Goal: Find specific fact: Find specific fact

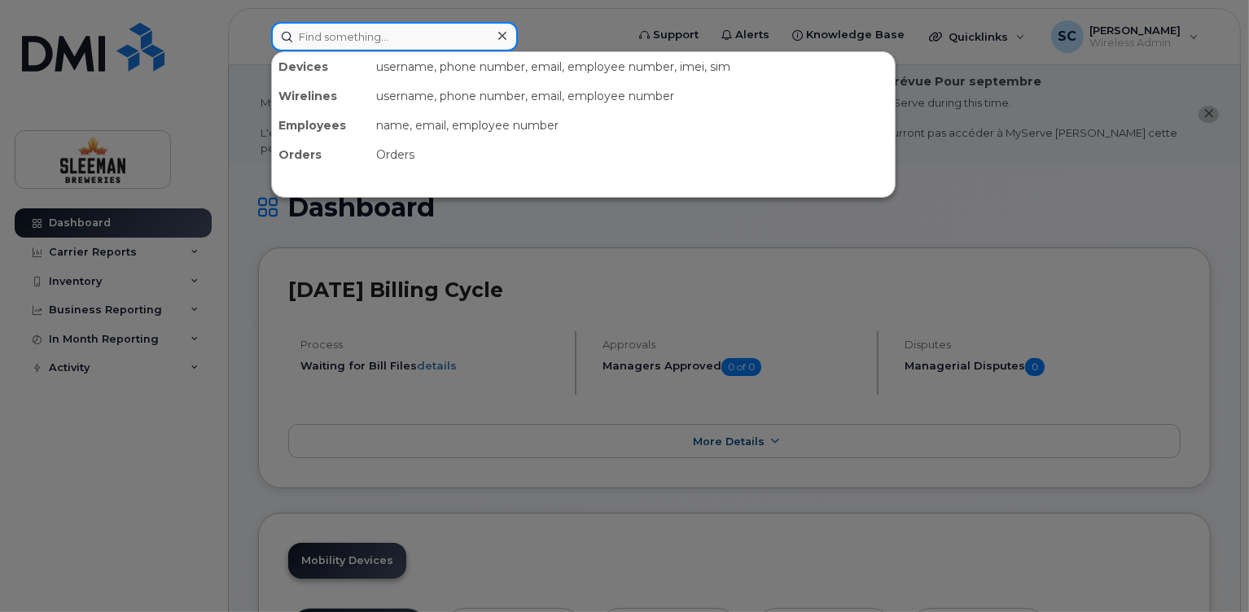
click at [395, 45] on input at bounding box center [394, 36] width 247 height 29
paste input "2263323019"
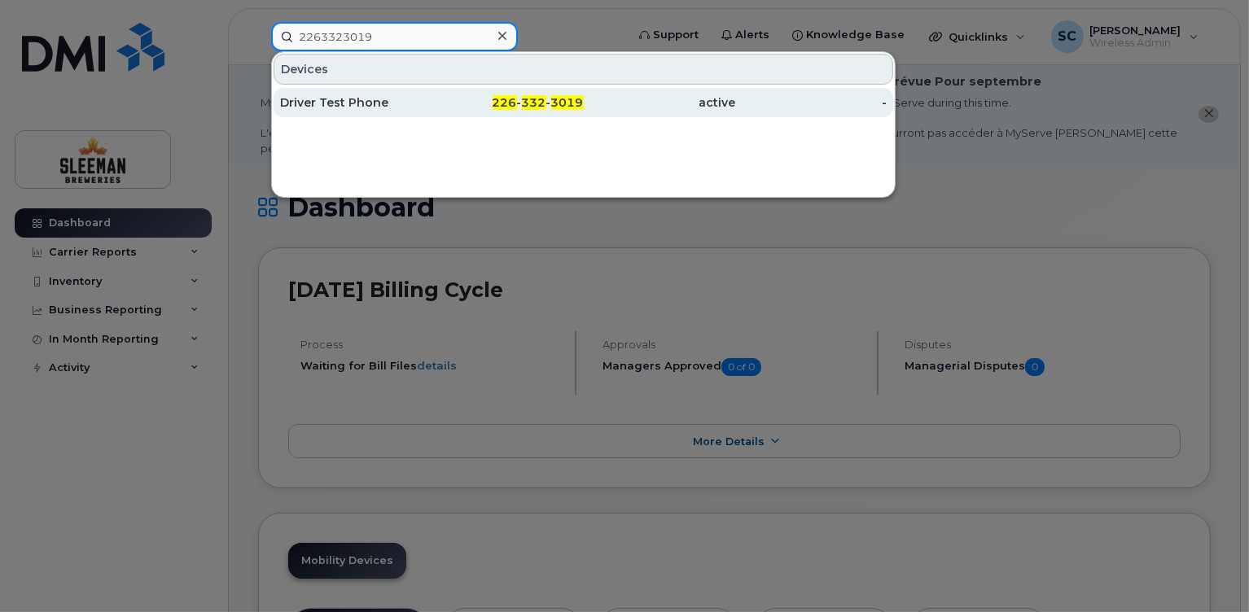
type input "2263323019"
click at [348, 106] on div "Driver Test Phone" at bounding box center [355, 102] width 151 height 16
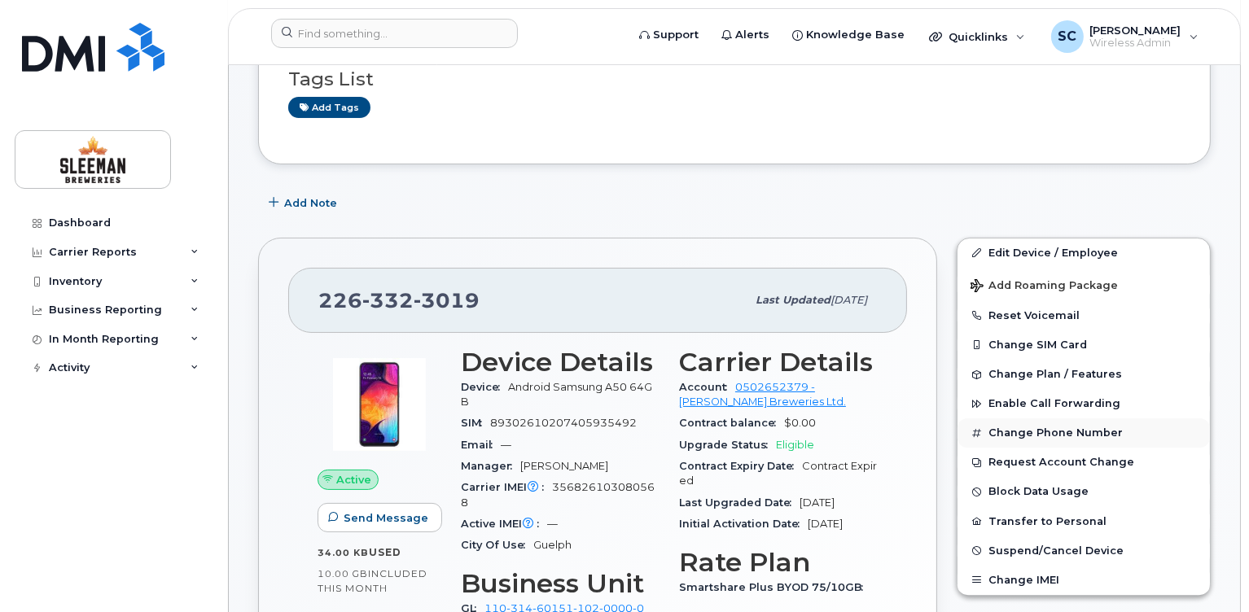
scroll to position [305, 0]
